Goal: Task Accomplishment & Management: Use online tool/utility

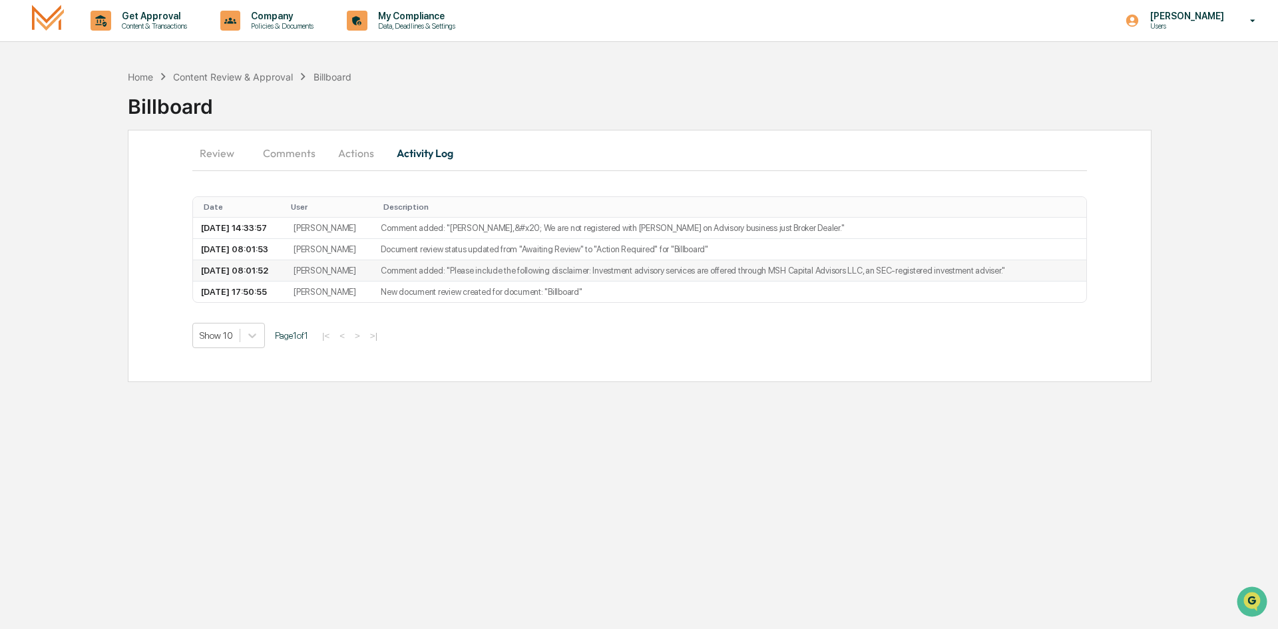
click at [507, 274] on td "Comment added: "​Please include the following disclaimer: Investment advisory s…" at bounding box center [729, 270] width 713 height 21
click at [319, 236] on td "[PERSON_NAME]" at bounding box center [328, 228] width 87 height 21
click at [353, 158] on button "Actions" at bounding box center [356, 153] width 60 height 32
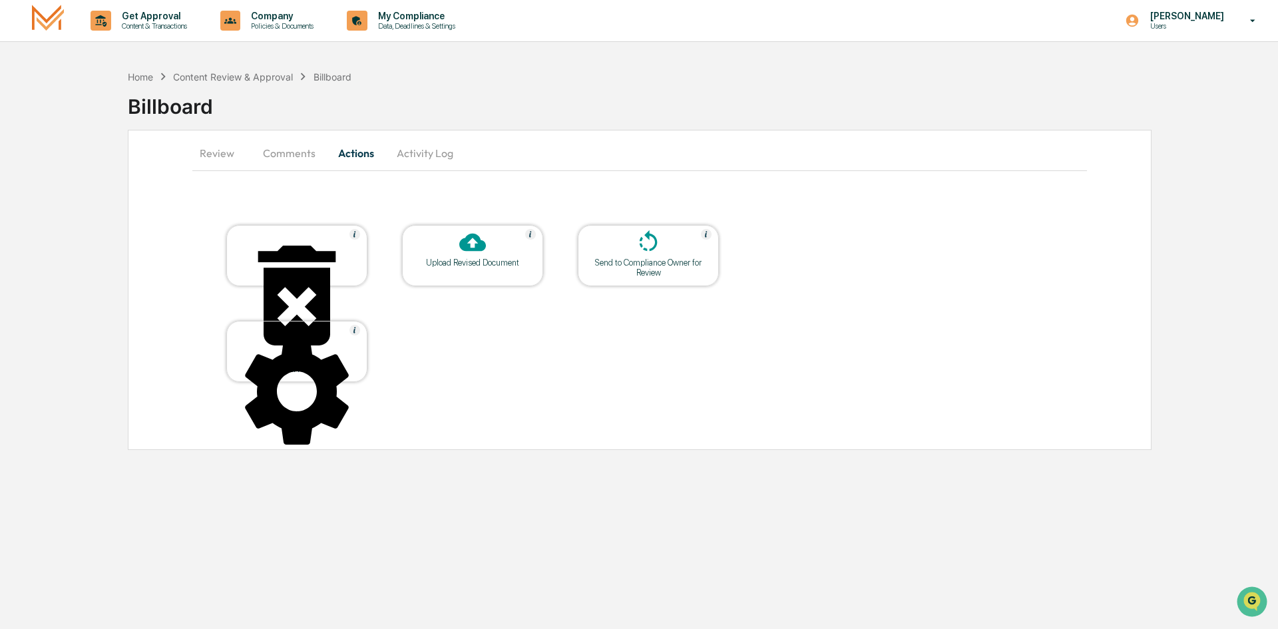
click at [284, 152] on button "Comments" at bounding box center [289, 153] width 74 height 32
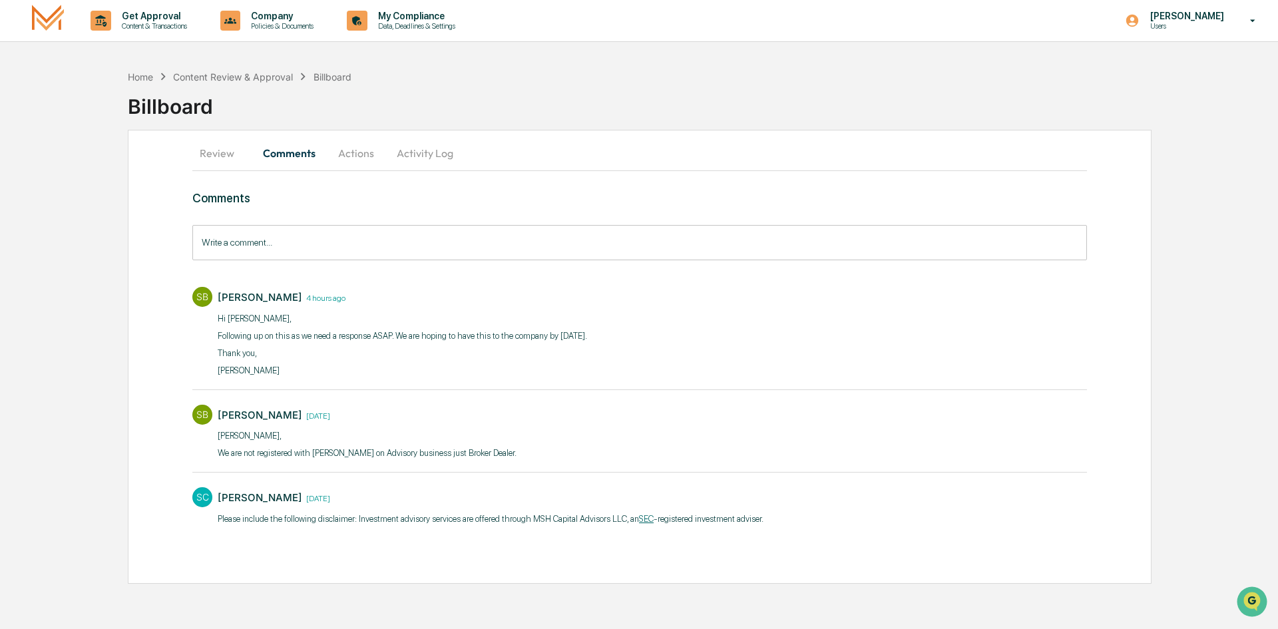
click at [233, 156] on button "Review" at bounding box center [222, 153] width 60 height 32
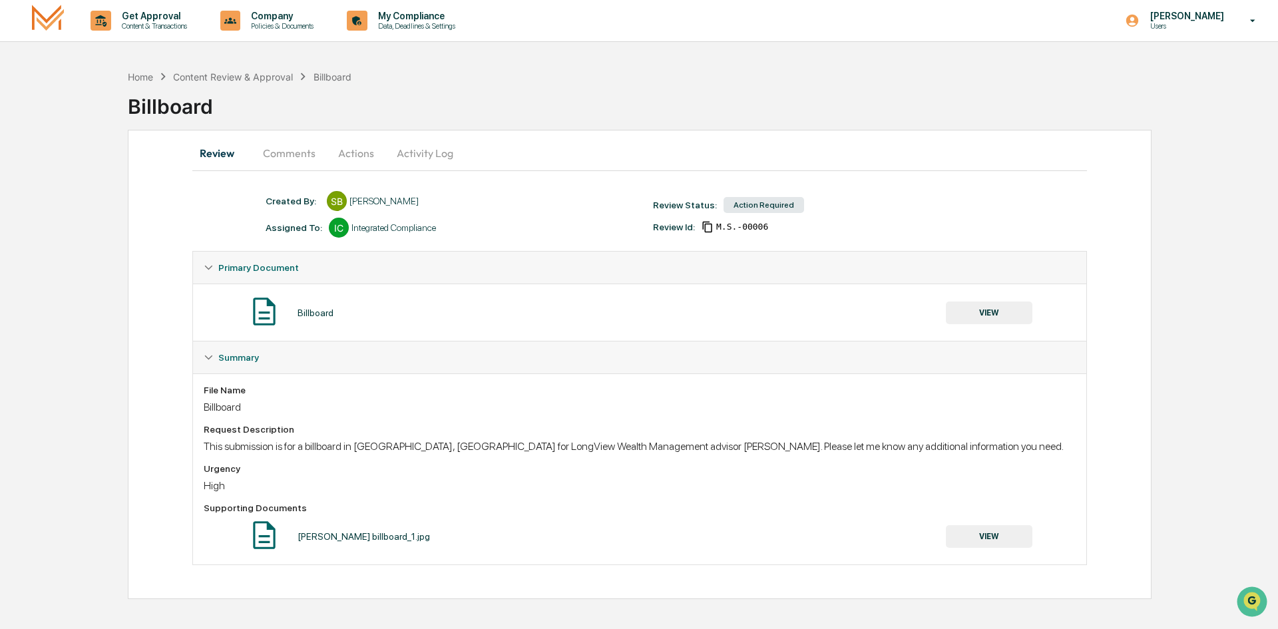
click at [1020, 532] on button "VIEW" at bounding box center [989, 536] width 87 height 23
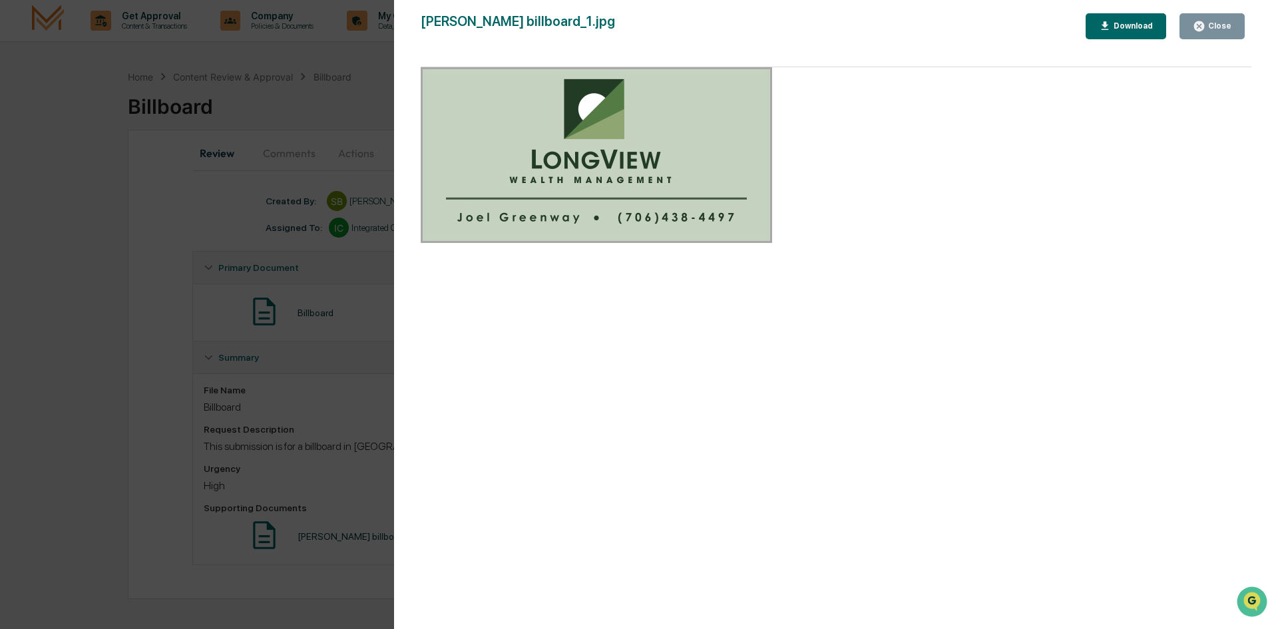
click at [81, 185] on div "Version History [DATE] 05:50 PM [PERSON_NAME] [PERSON_NAME] billboard_1.jpg Clo…" at bounding box center [639, 314] width 1278 height 629
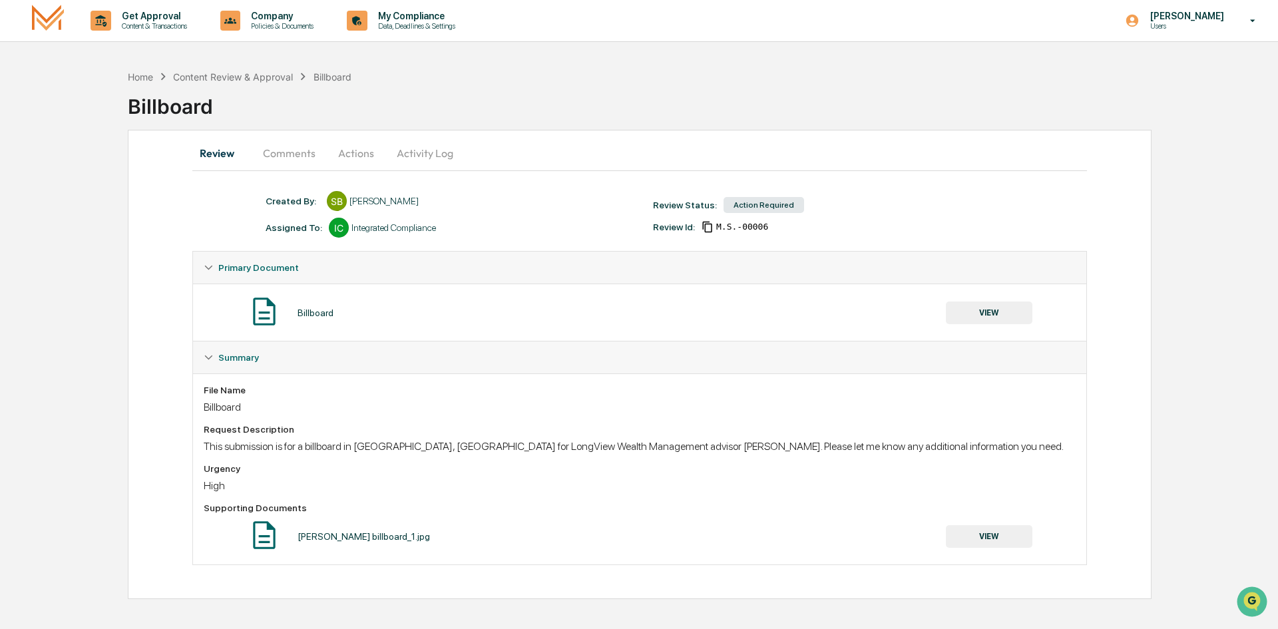
click at [321, 160] on button "Comments" at bounding box center [289, 153] width 74 height 32
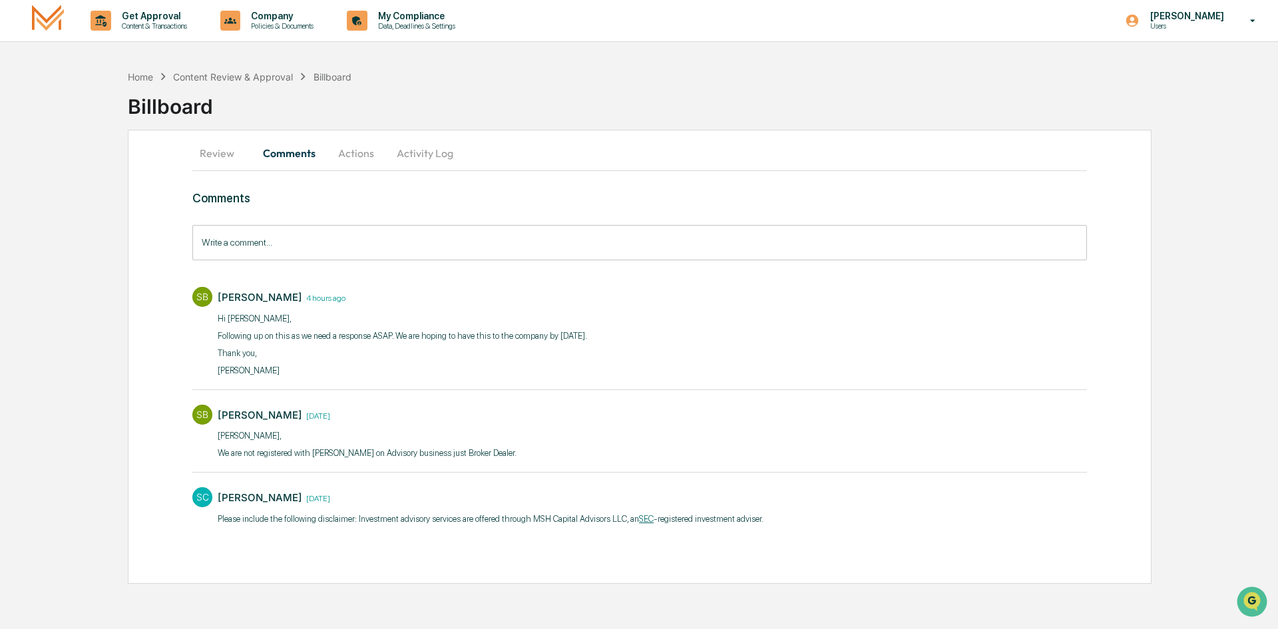
click at [361, 160] on button "Actions" at bounding box center [356, 153] width 60 height 32
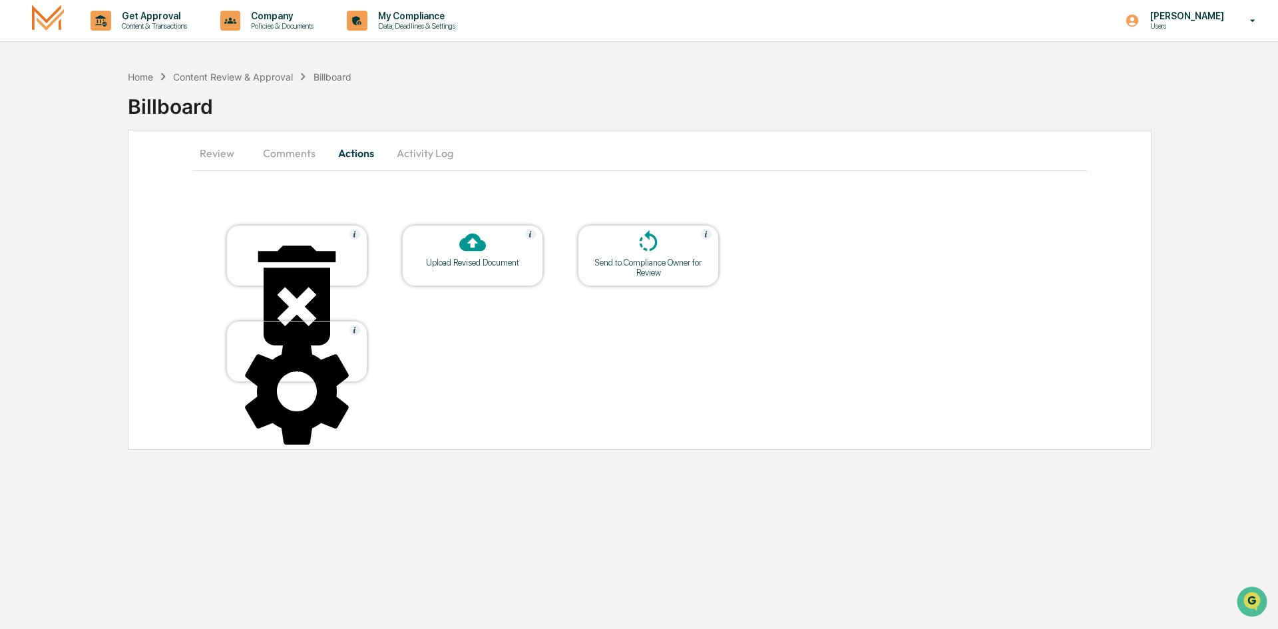
click at [646, 258] on div "Send to Compliance Owner for Review" at bounding box center [648, 255] width 141 height 61
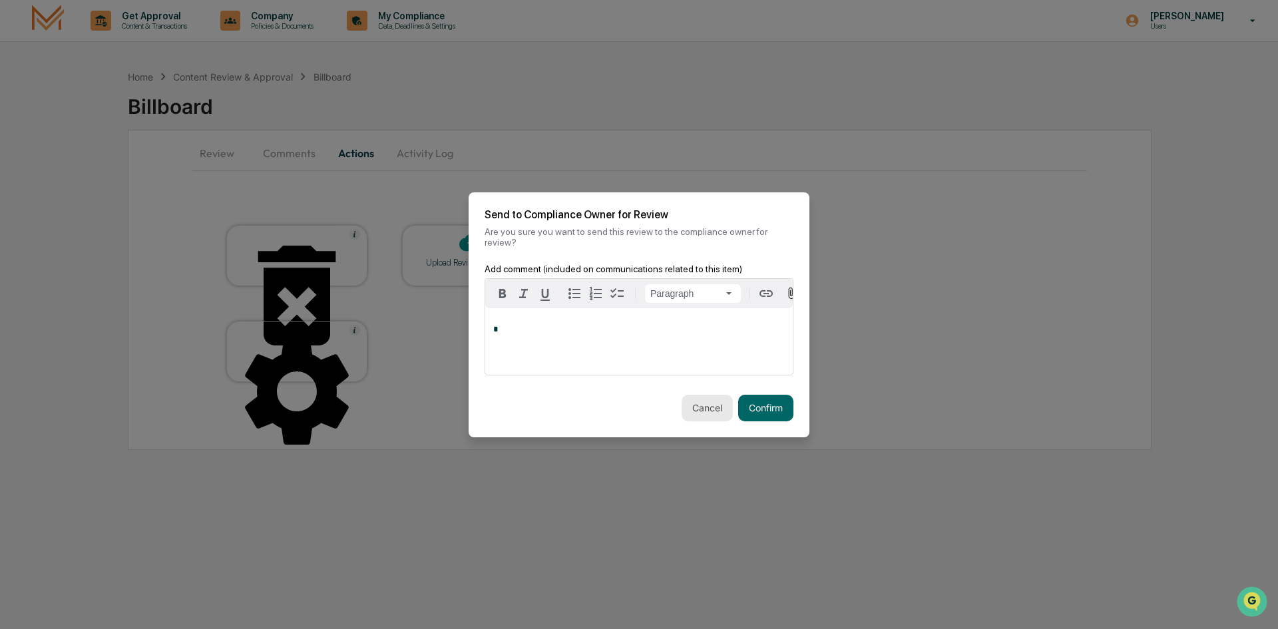
click at [704, 399] on button "Cancel" at bounding box center [706, 408] width 51 height 27
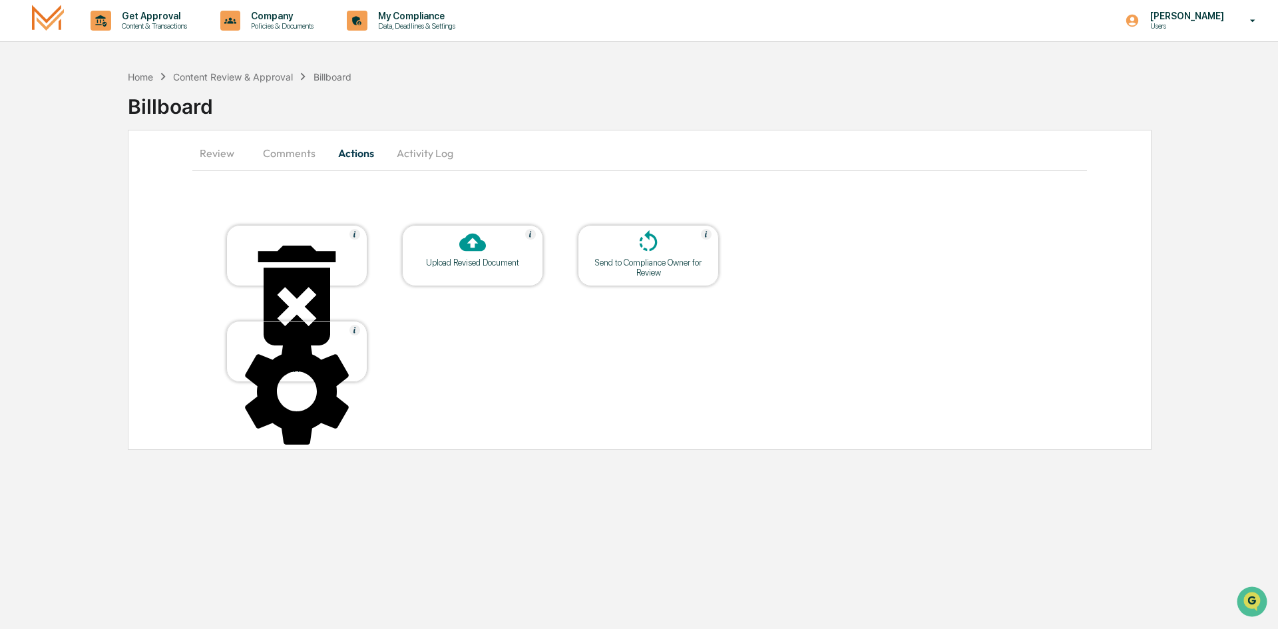
click at [420, 164] on button "Activity Log" at bounding box center [425, 153] width 78 height 32
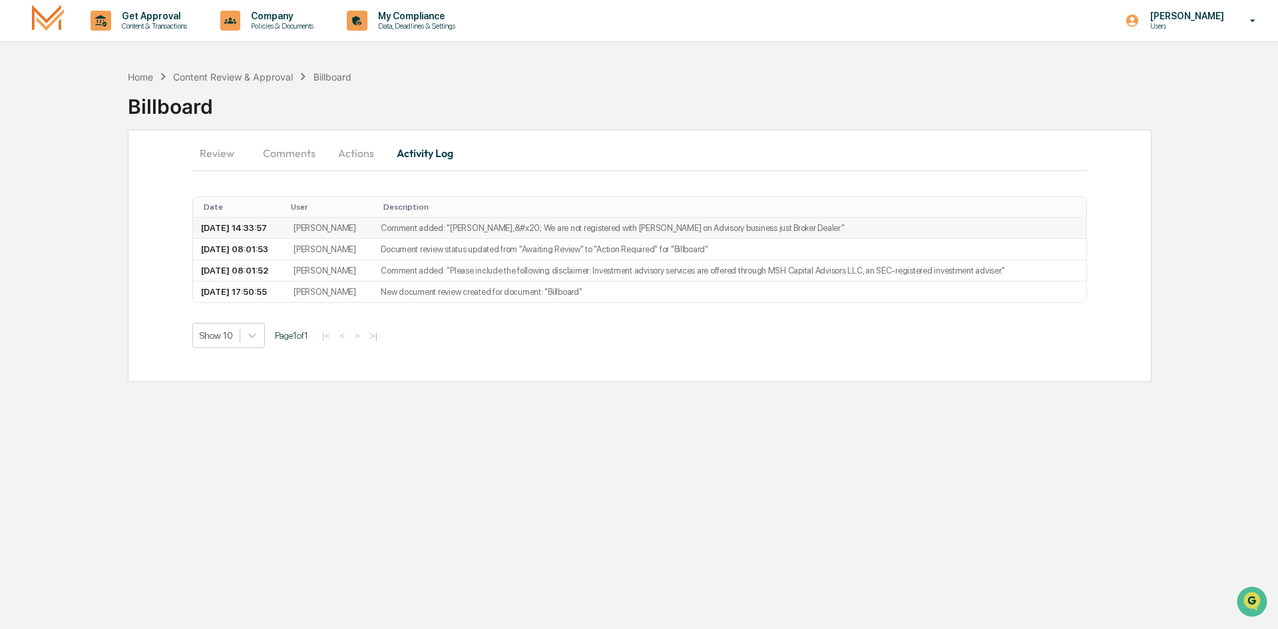
click at [427, 234] on td "Comment added: "[PERSON_NAME],&#x20; We are not registered with [PERSON_NAME] o…" at bounding box center [729, 228] width 713 height 21
click at [465, 236] on td "Comment added: "[PERSON_NAME],&#x20; We are not registered with [PERSON_NAME] o…" at bounding box center [729, 228] width 713 height 21
click at [513, 230] on td "Comment added: "[PERSON_NAME],&#x20; We are not registered with [PERSON_NAME] o…" at bounding box center [729, 228] width 713 height 21
drag, startPoint x: 787, startPoint y: 223, endPoint x: 480, endPoint y: 232, distance: 307.6
click at [480, 232] on td "Comment added: "[PERSON_NAME],&#x20; We are not registered with [PERSON_NAME] o…" at bounding box center [729, 228] width 713 height 21
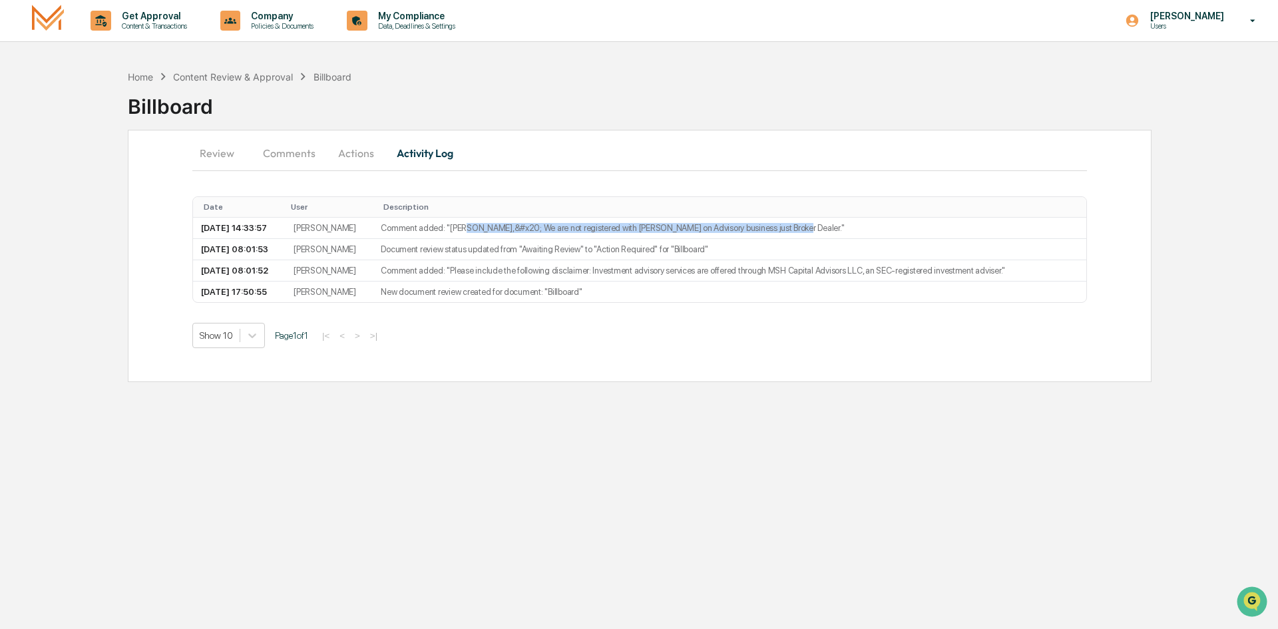
click at [271, 149] on button "Comments" at bounding box center [289, 153] width 74 height 32
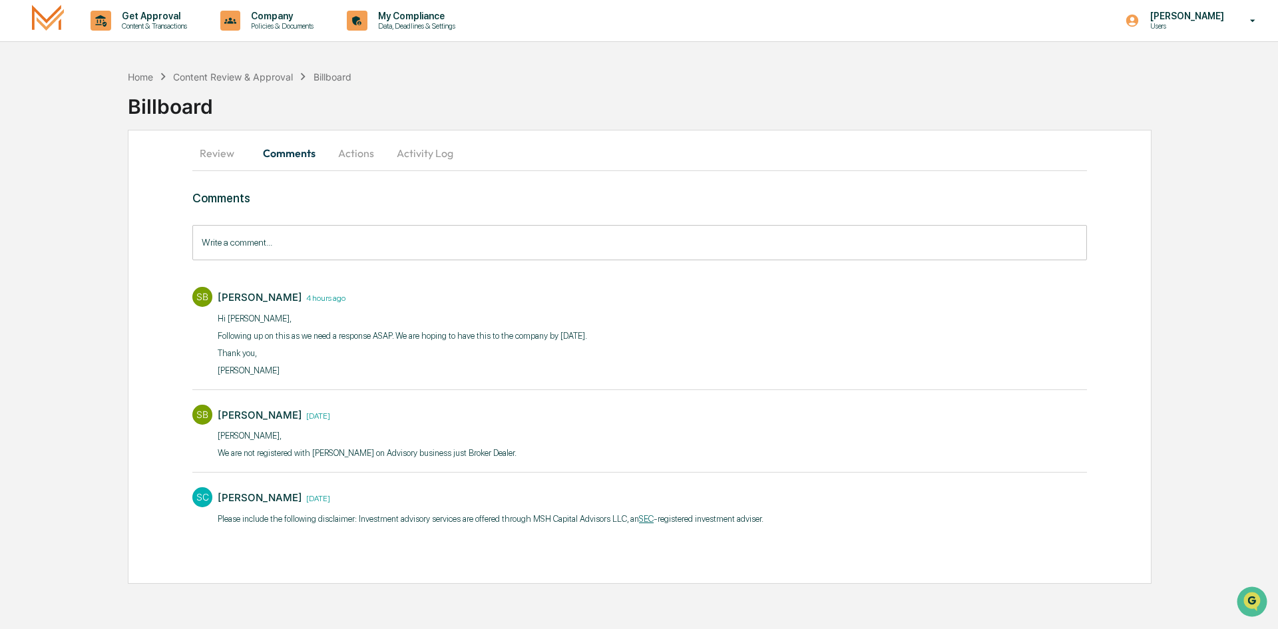
click at [230, 154] on button "Review" at bounding box center [222, 153] width 60 height 32
